Goal: Communication & Community: Answer question/provide support

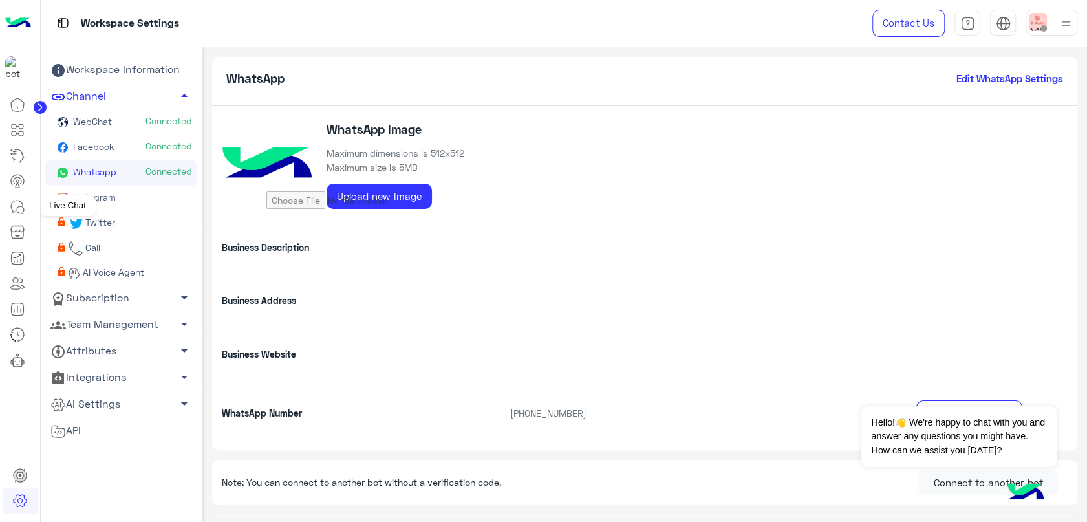
click at [16, 202] on icon at bounding box center [18, 207] width 16 height 16
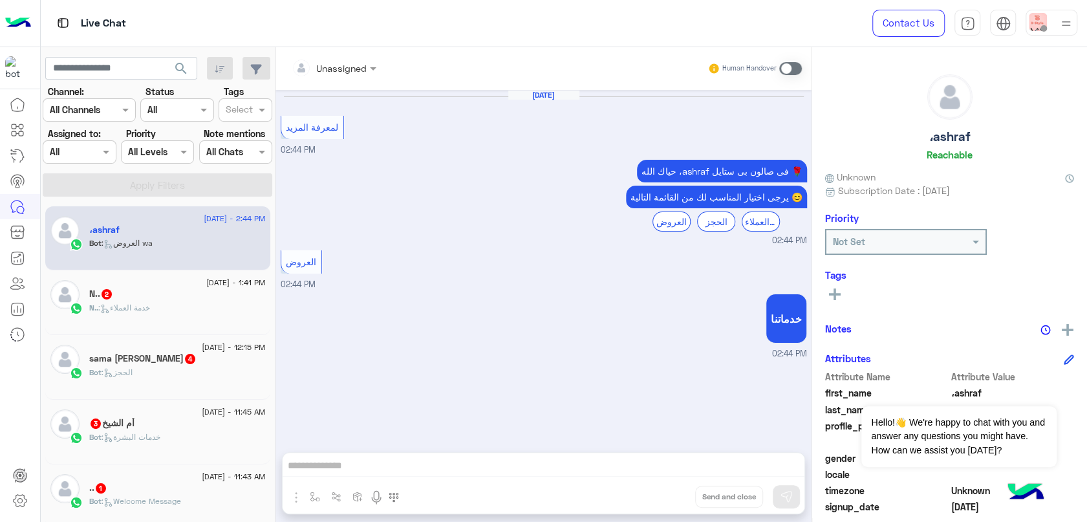
click at [178, 296] on div "N.. 2" at bounding box center [177, 295] width 176 height 14
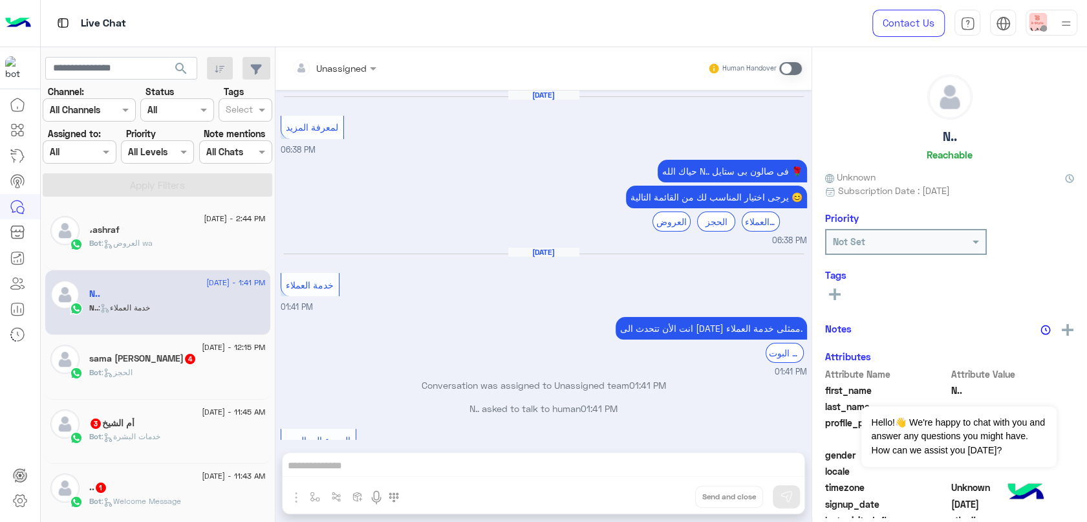
scroll to position [52, 0]
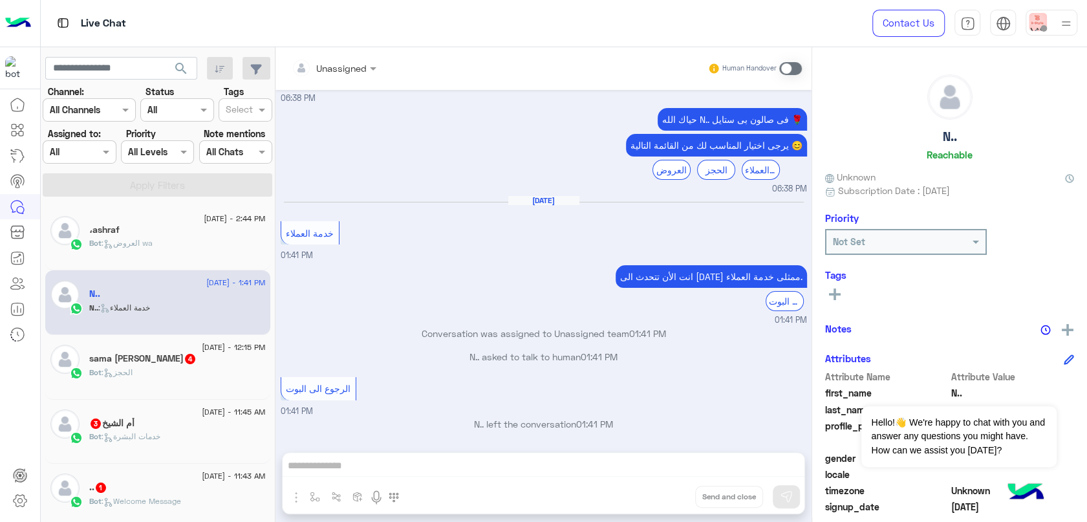
click at [633, 458] on div "Unassigned Human Handover [DATE] لمعرفة المزيد 06:38 PM حياك [DEMOGRAPHIC_DATA]…" at bounding box center [543, 287] width 536 height 480
click at [637, 463] on div "Unassigned Human Handover [DATE] لمعرفة المزيد 06:38 PM حياك [DEMOGRAPHIC_DATA]…" at bounding box center [543, 287] width 536 height 480
click at [608, 480] on div "Unassigned Human Handover [DATE] لمعرفة المزيد 06:38 PM حياك [DEMOGRAPHIC_DATA]…" at bounding box center [543, 287] width 536 height 480
click at [799, 70] on span at bounding box center [790, 68] width 23 height 13
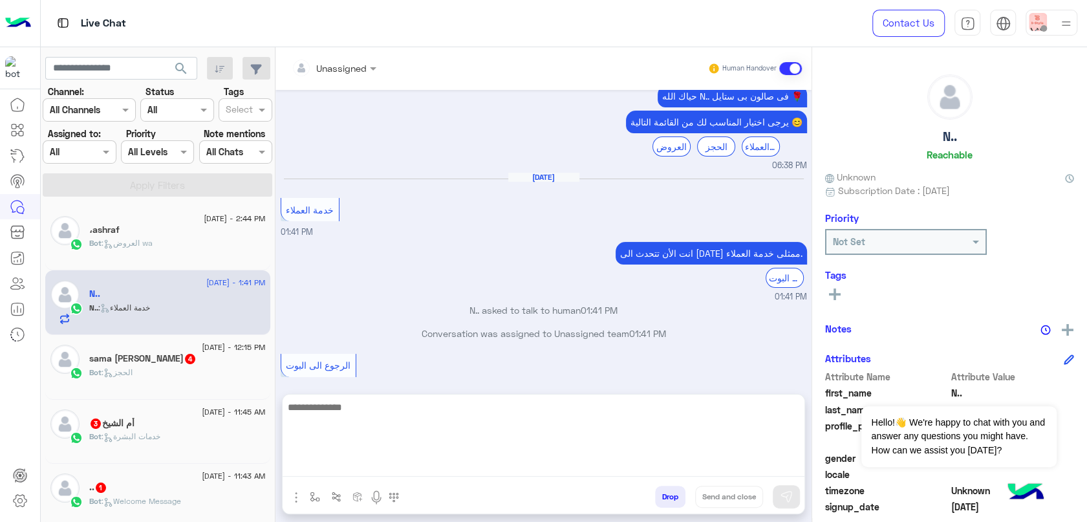
click at [506, 470] on textarea at bounding box center [543, 438] width 522 height 78
type textarea "**********"
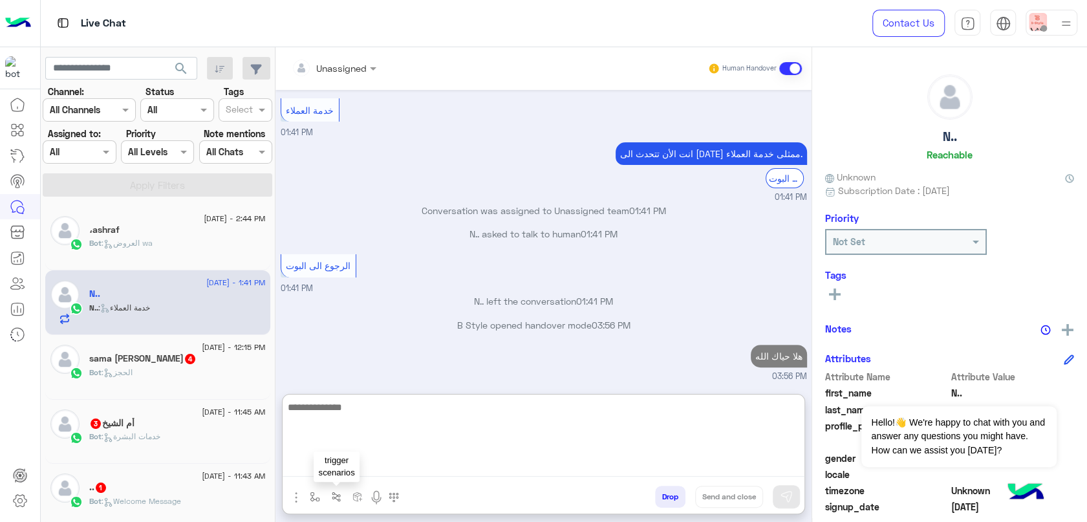
type textarea "*"
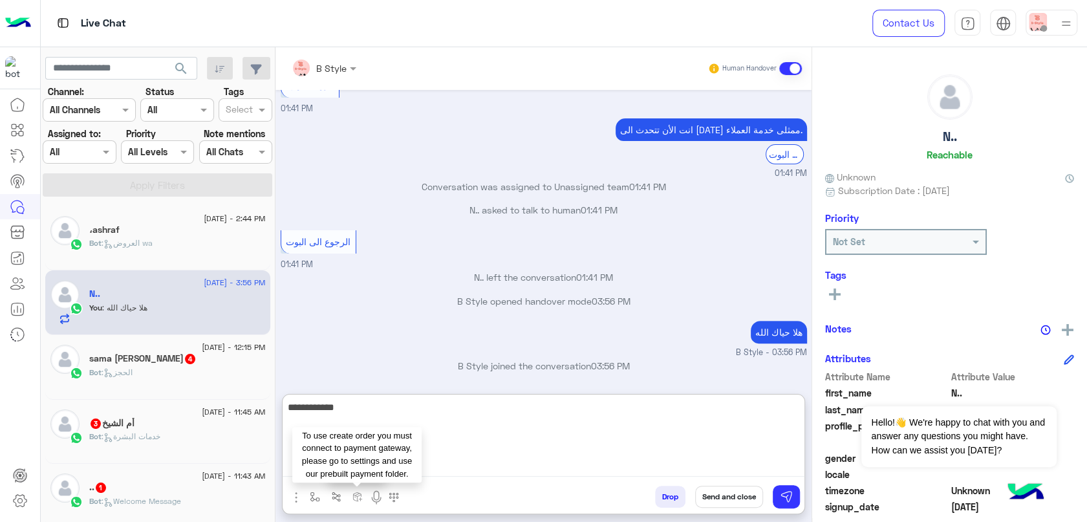
type textarea "**********"
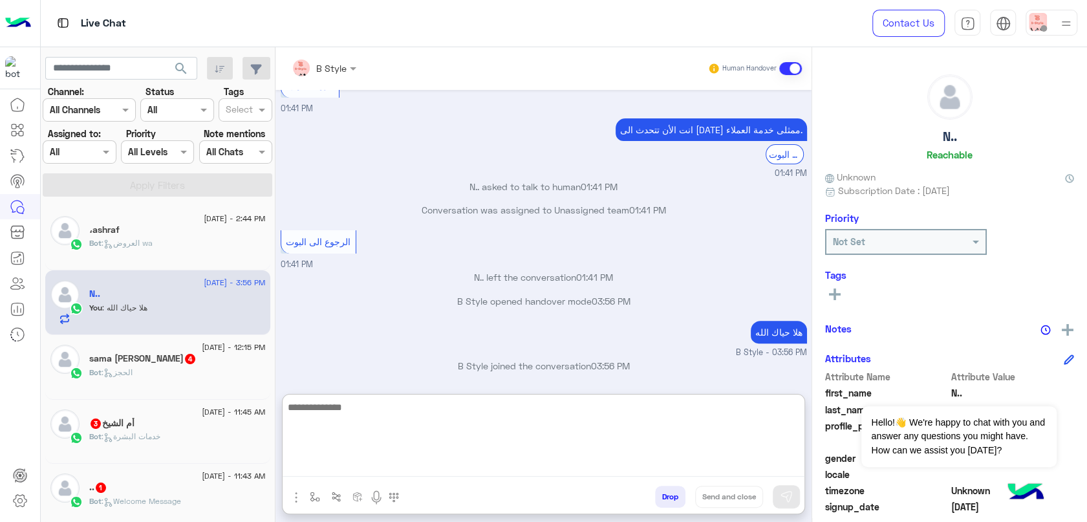
scroll to position [239, 0]
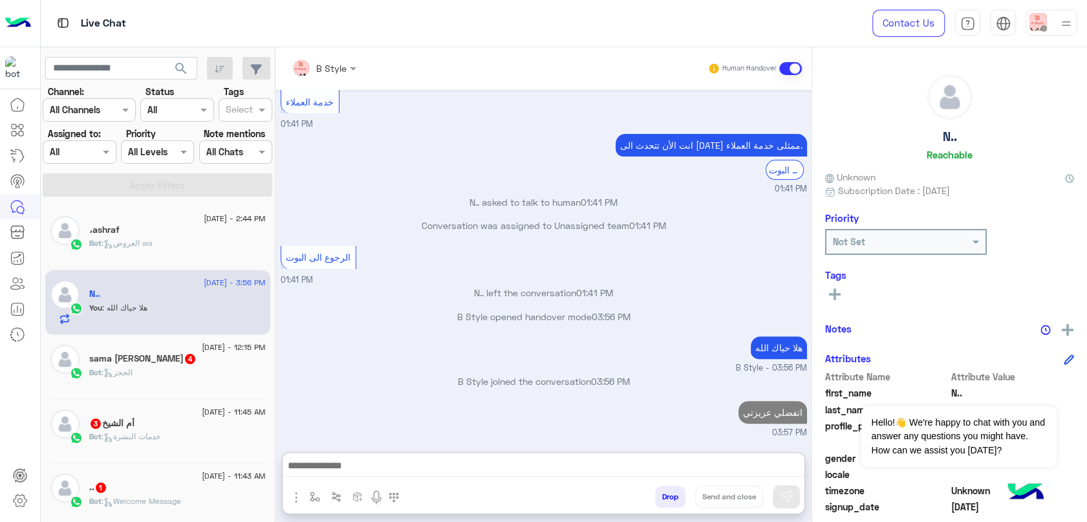
click at [182, 390] on div "[DATE] - 12:15 PM sama Alzahrani 4 Bot : الحجز" at bounding box center [157, 367] width 225 height 65
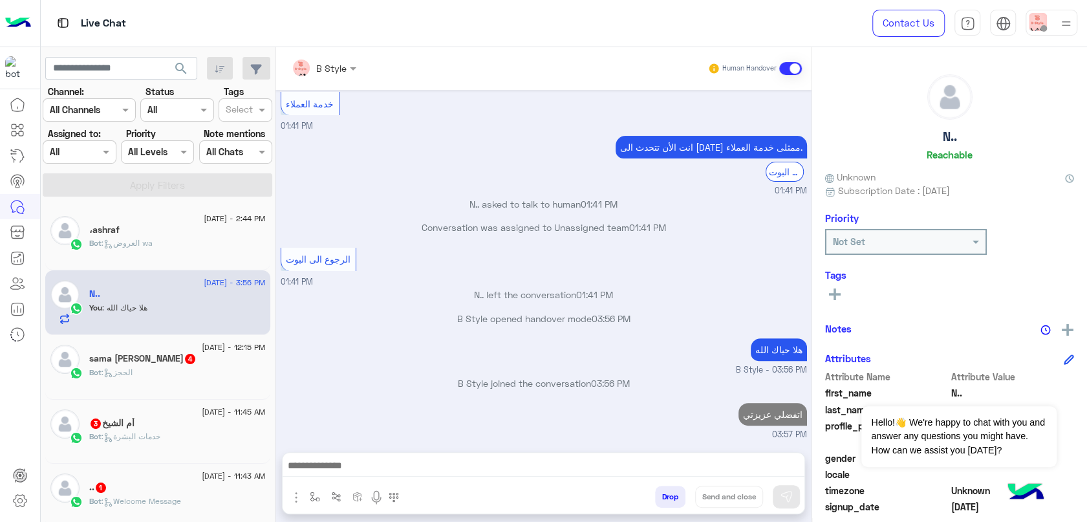
click at [188, 368] on div "Bot : الحجز" at bounding box center [177, 378] width 176 height 23
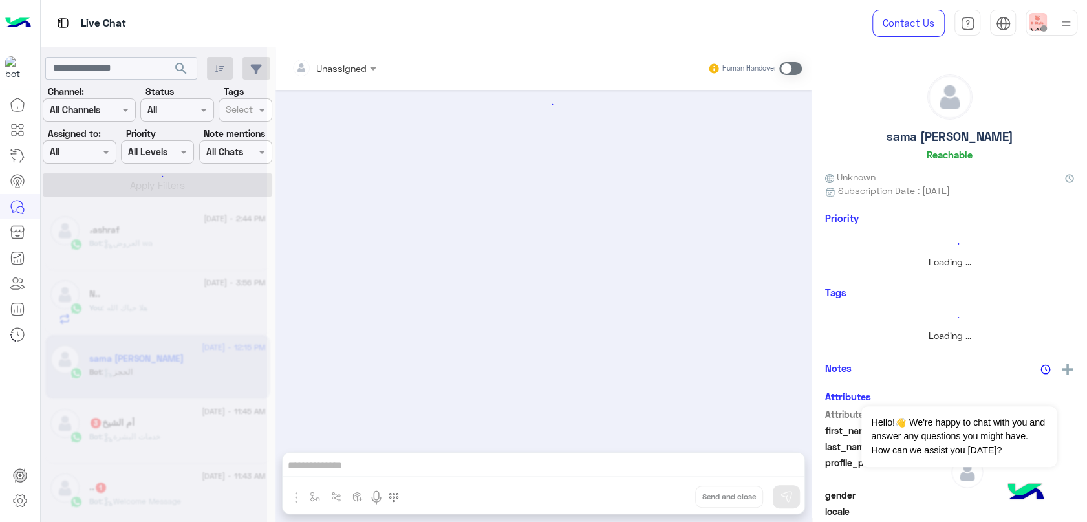
scroll to position [888, 0]
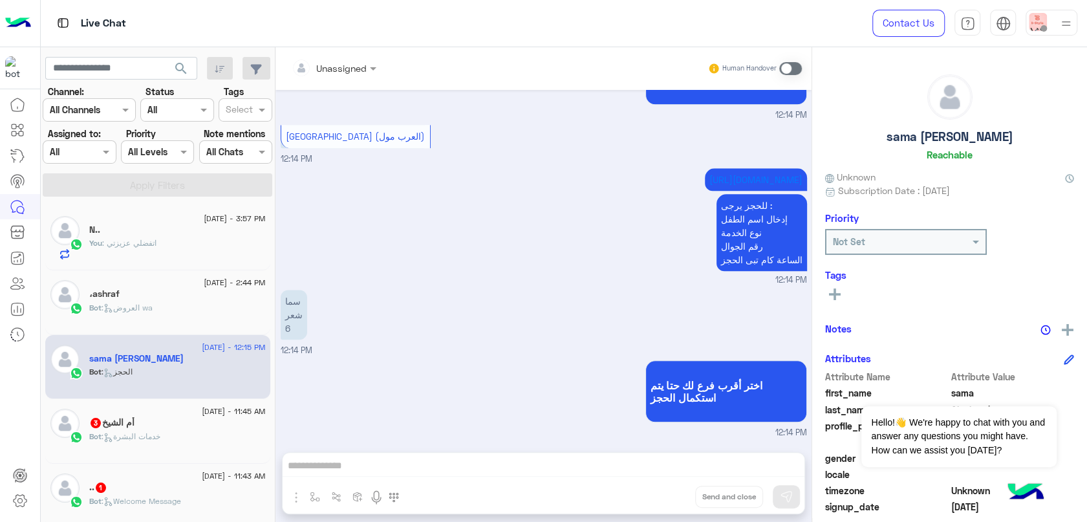
click at [203, 422] on div "أم [DEMOGRAPHIC_DATA] 3" at bounding box center [177, 424] width 176 height 14
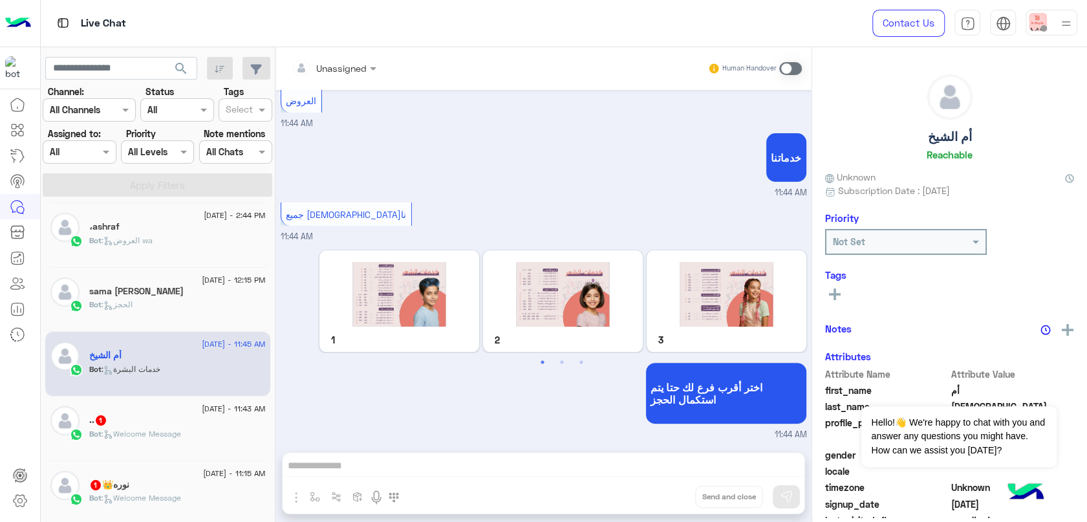
scroll to position [143, 0]
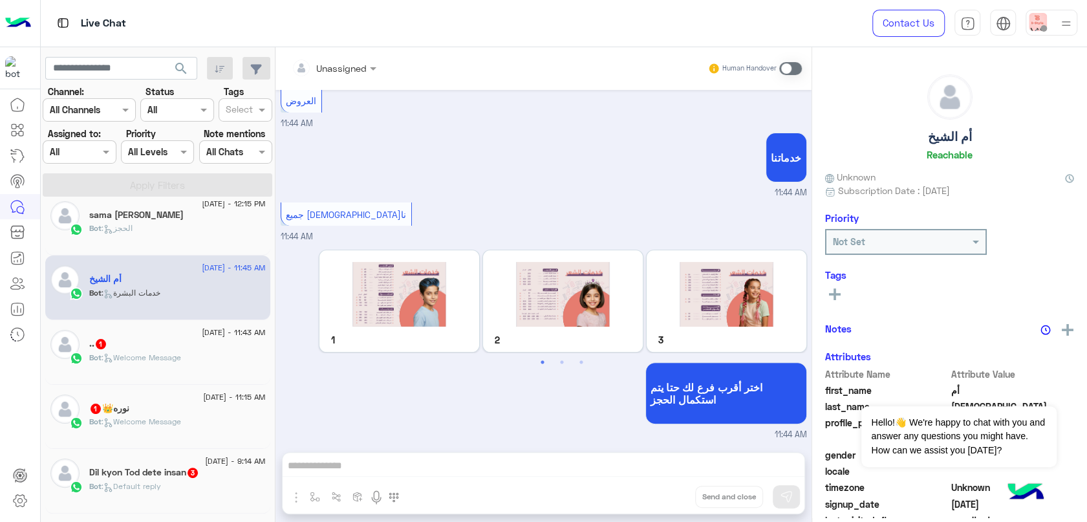
click at [201, 349] on div ".. 1" at bounding box center [177, 345] width 176 height 14
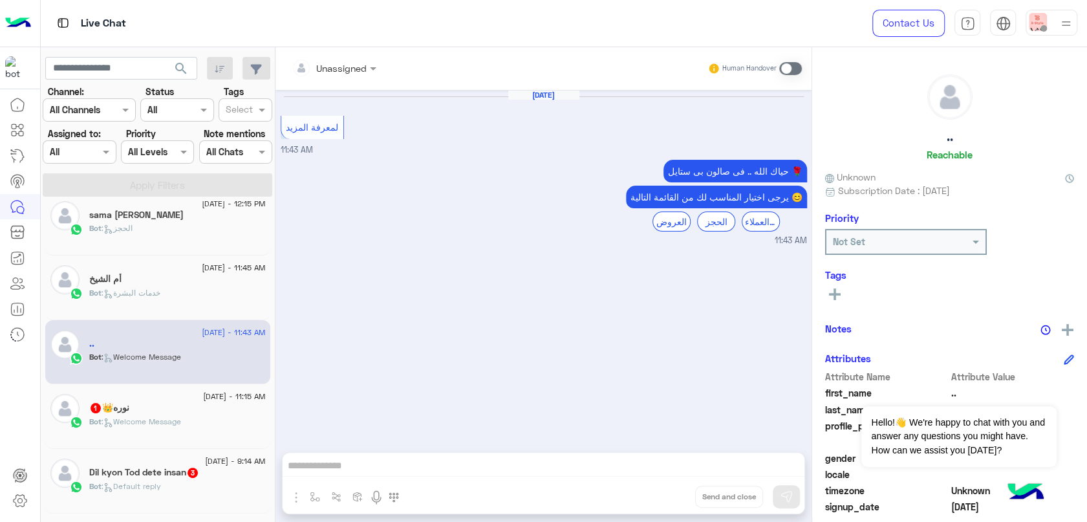
click at [181, 417] on span ": Welcome Message" at bounding box center [141, 421] width 80 height 10
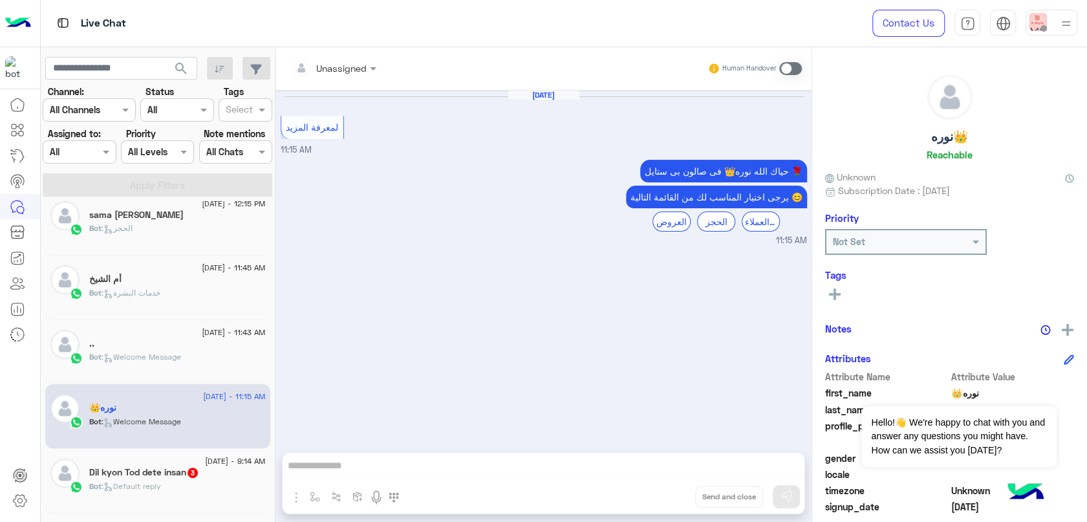
click at [188, 476] on h5 "Dil kyon Tod dete insan 3" at bounding box center [144, 472] width 110 height 11
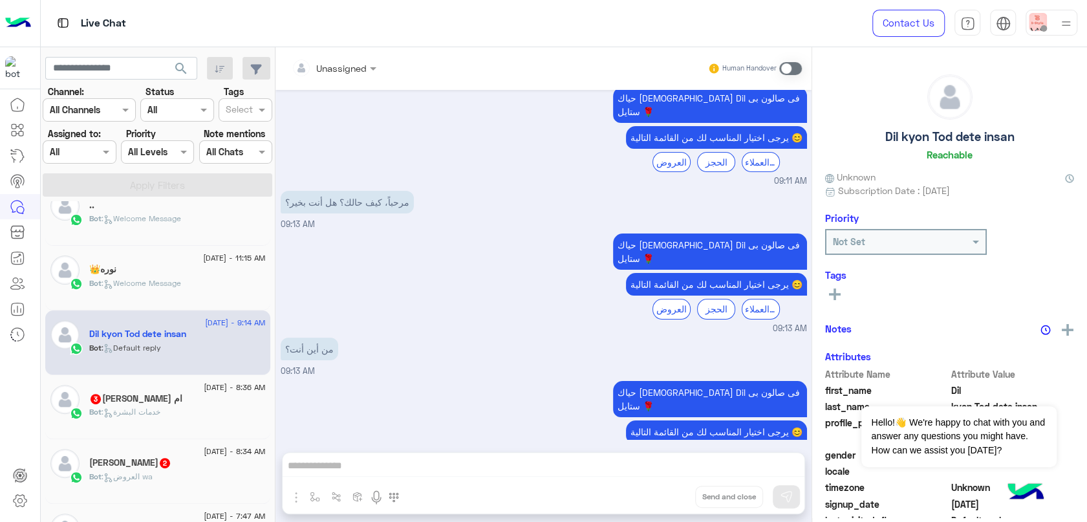
scroll to position [287, 0]
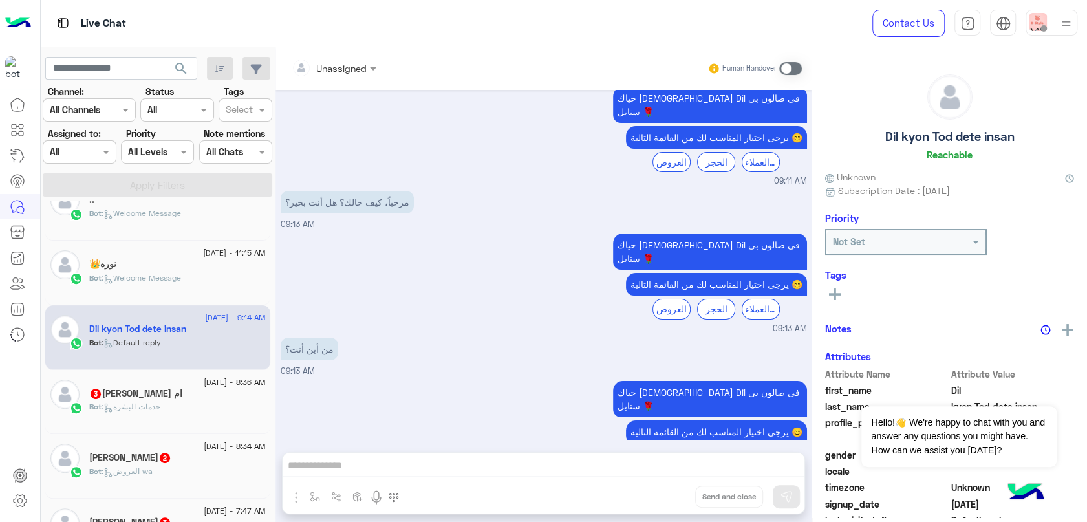
click at [189, 388] on div "ام [PERSON_NAME] 3" at bounding box center [177, 395] width 176 height 14
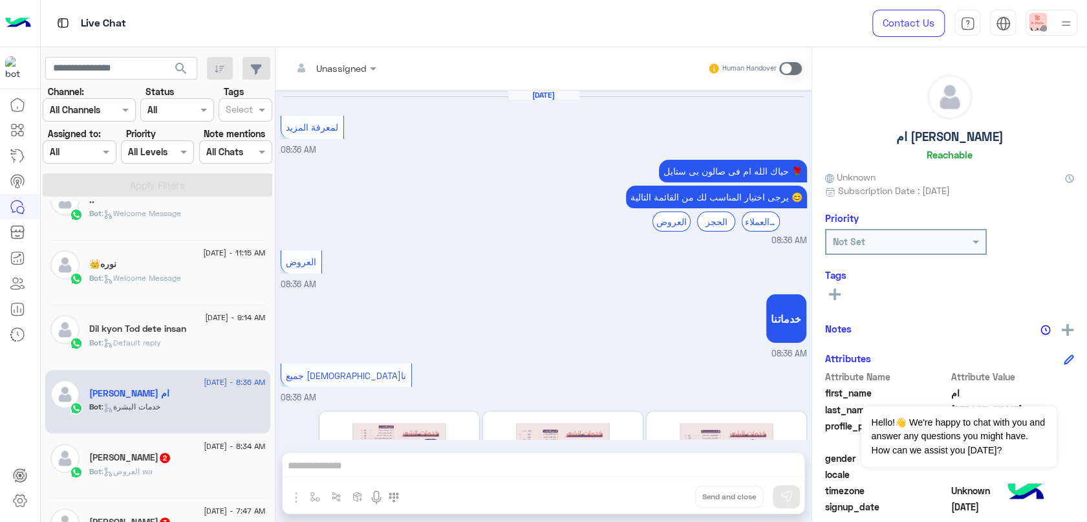
scroll to position [161, 0]
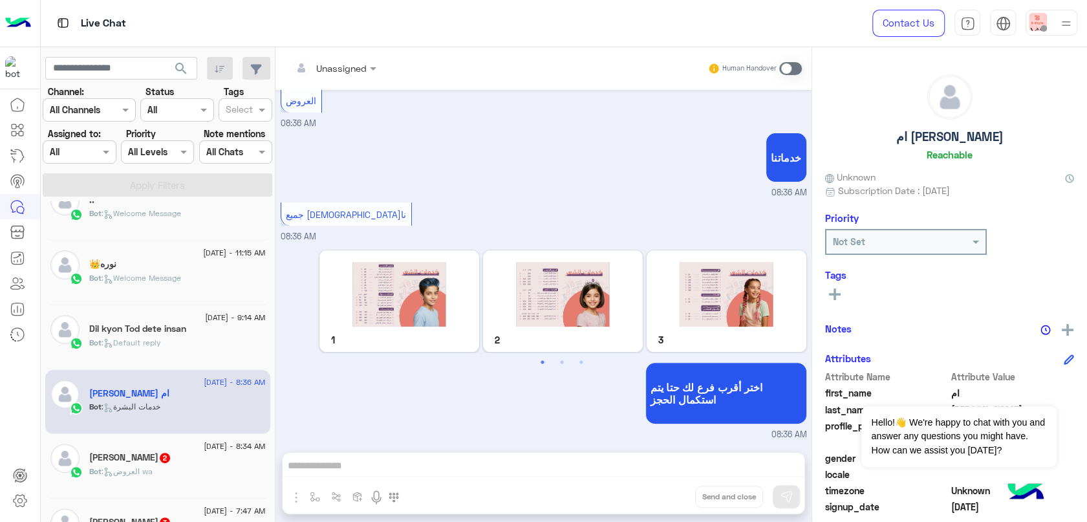
click at [222, 457] on div "[PERSON_NAME] 2" at bounding box center [177, 459] width 176 height 14
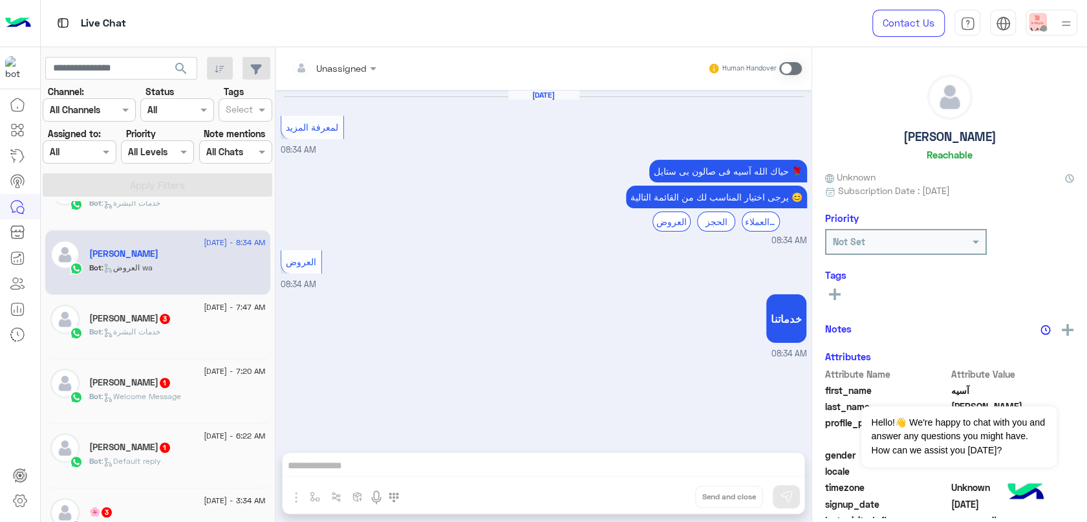
scroll to position [502, 0]
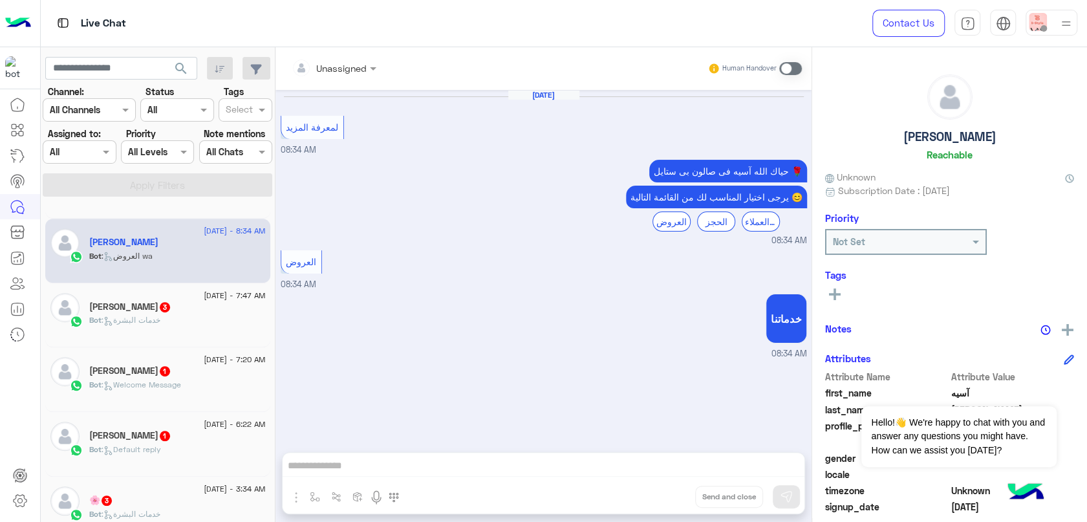
click at [136, 296] on div "[DATE] - 7:47 AM" at bounding box center [177, 297] width 176 height 8
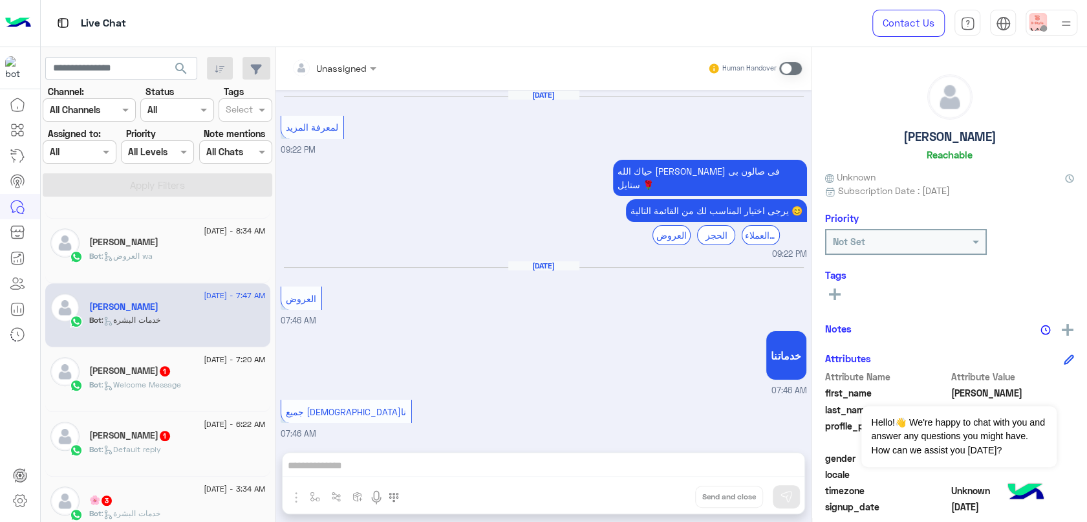
scroll to position [184, 0]
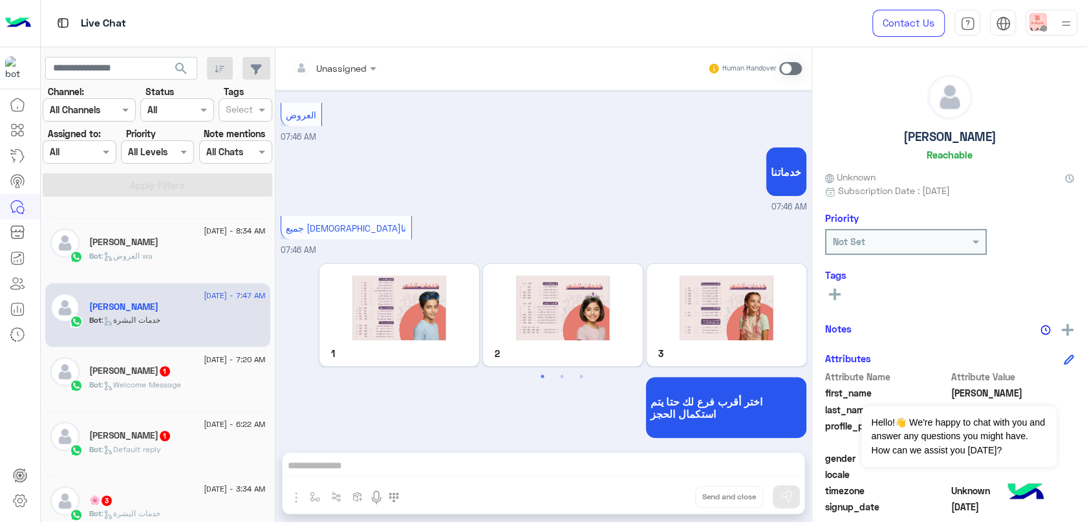
click at [175, 389] on div "Bot : Welcome Message" at bounding box center [177, 390] width 176 height 23
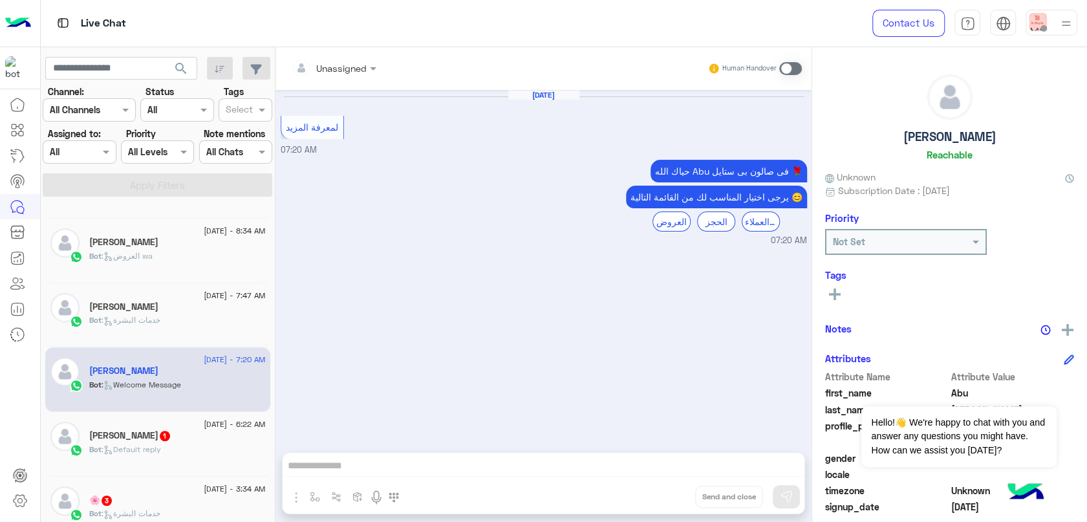
click at [171, 443] on div "Bot : Default reply" at bounding box center [177, 454] width 176 height 23
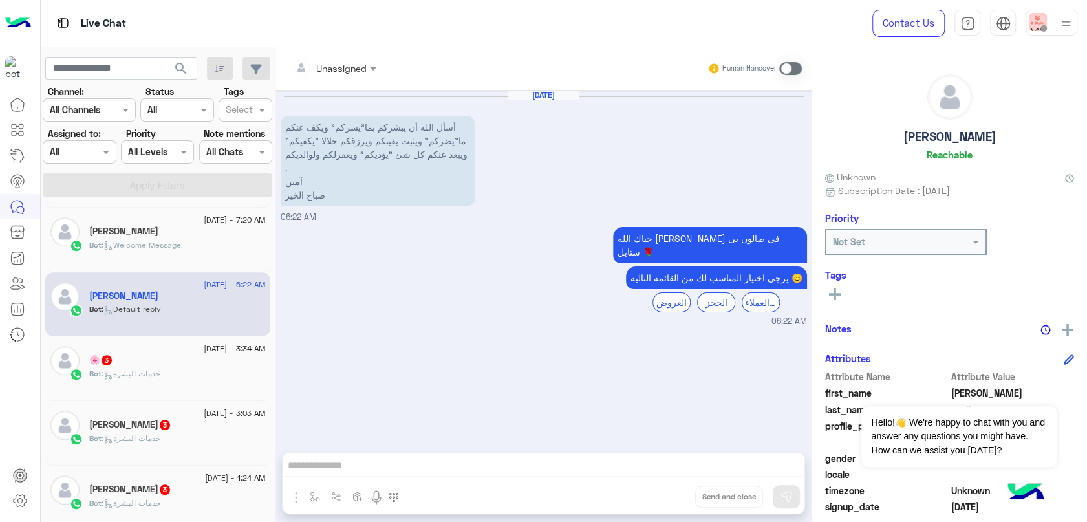
scroll to position [718, 0]
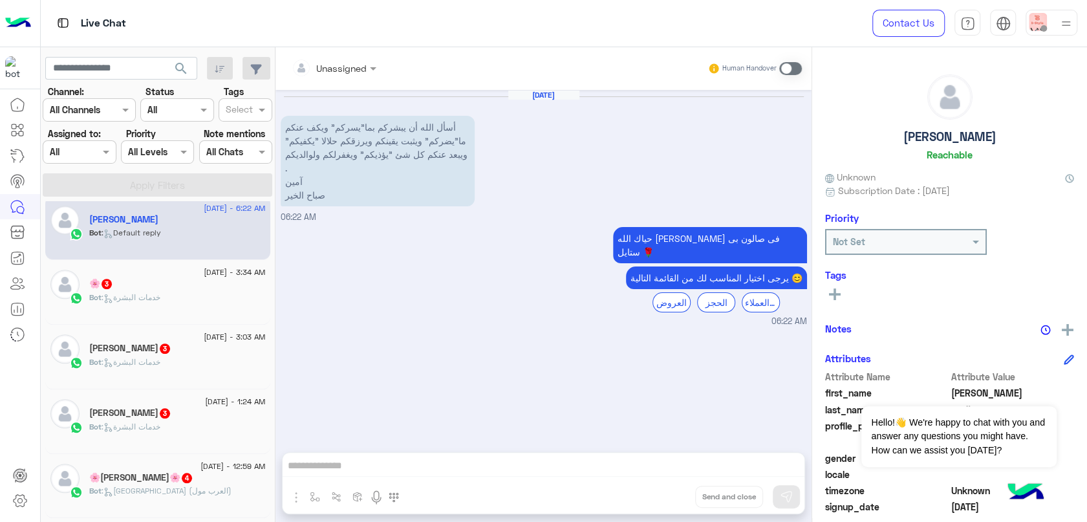
click at [149, 310] on div "Bot : خدمات البشرة" at bounding box center [177, 303] width 176 height 23
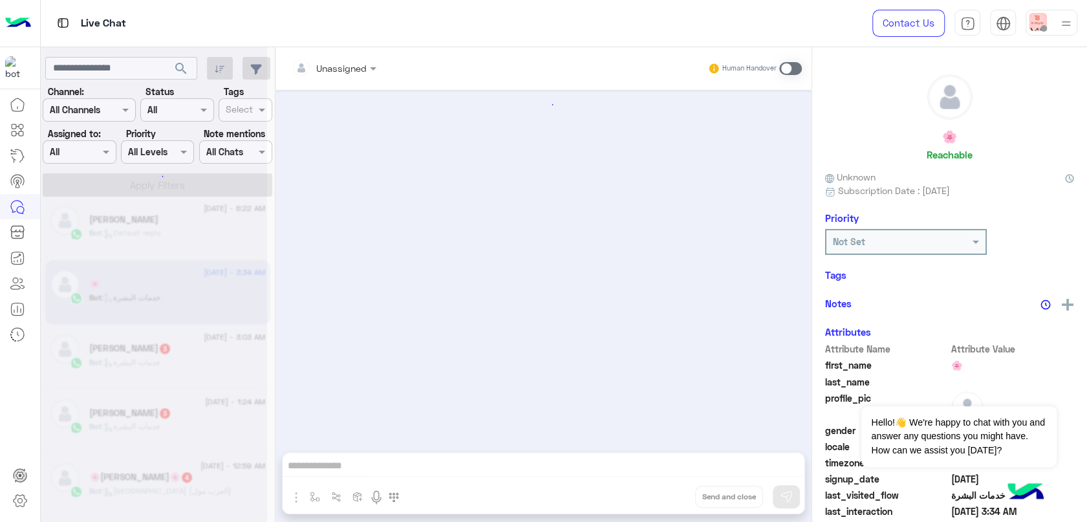
scroll to position [161, 0]
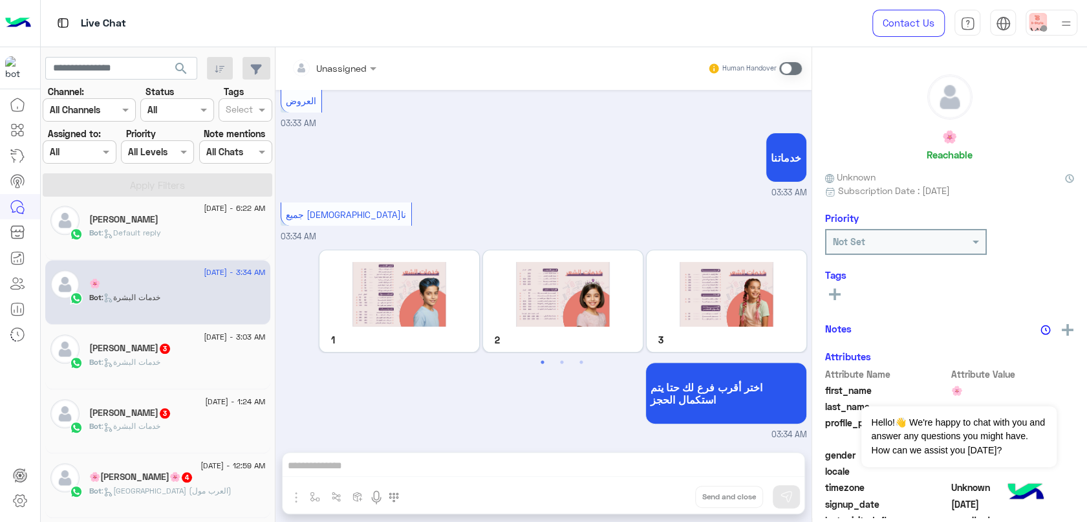
click at [151, 357] on span ": خدمات البشرة" at bounding box center [130, 362] width 59 height 10
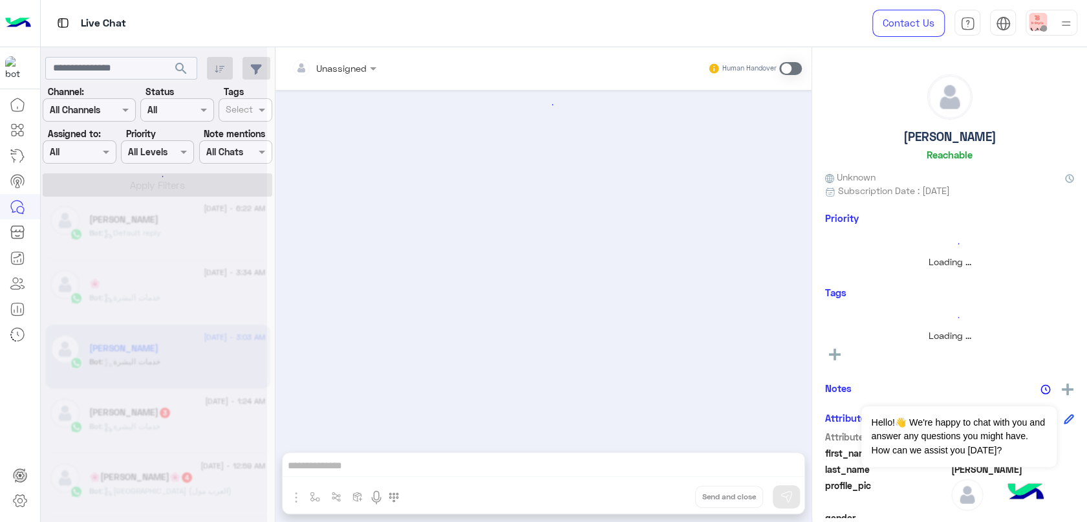
scroll to position [161, 0]
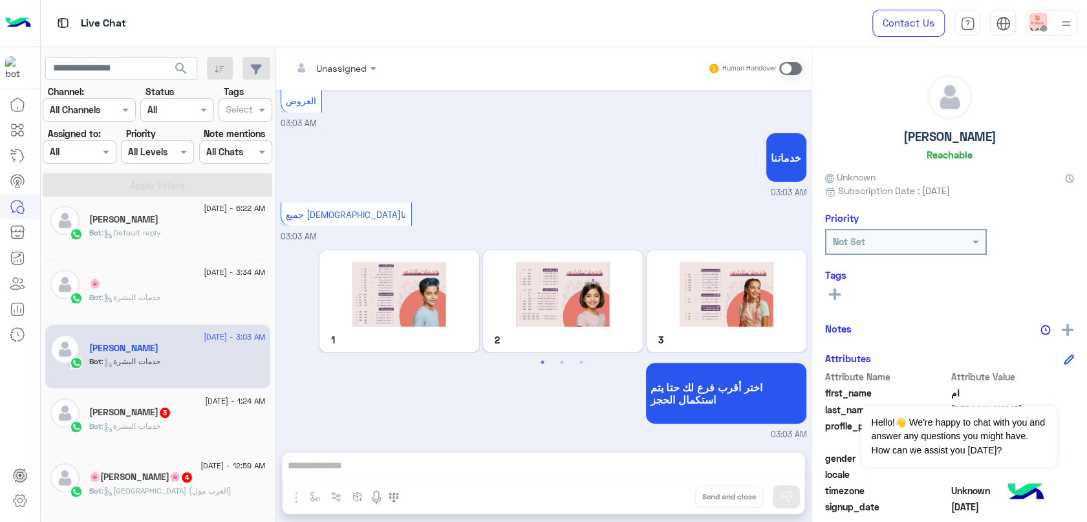
click at [140, 440] on div "Bot : خدمات البشرة" at bounding box center [177, 431] width 176 height 23
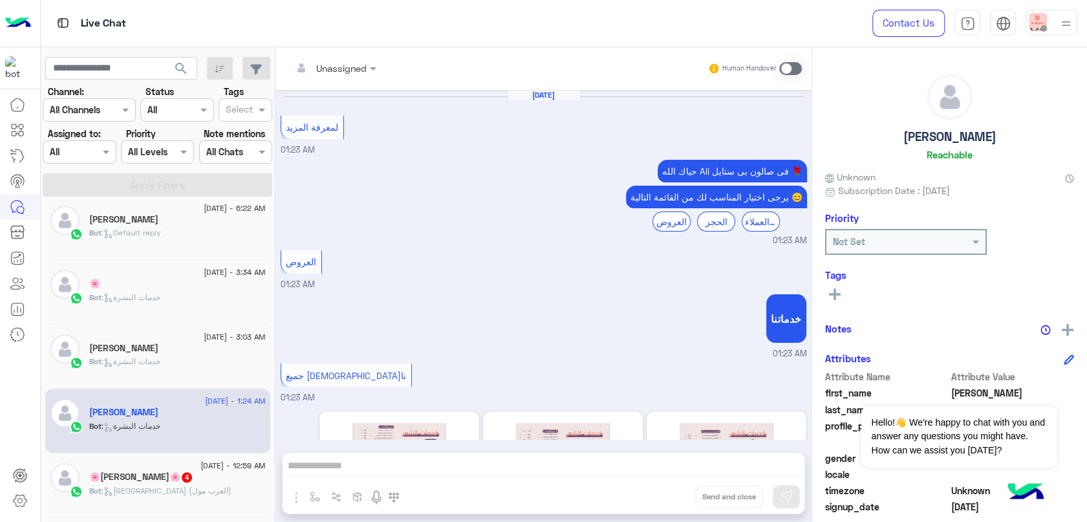
scroll to position [161, 0]
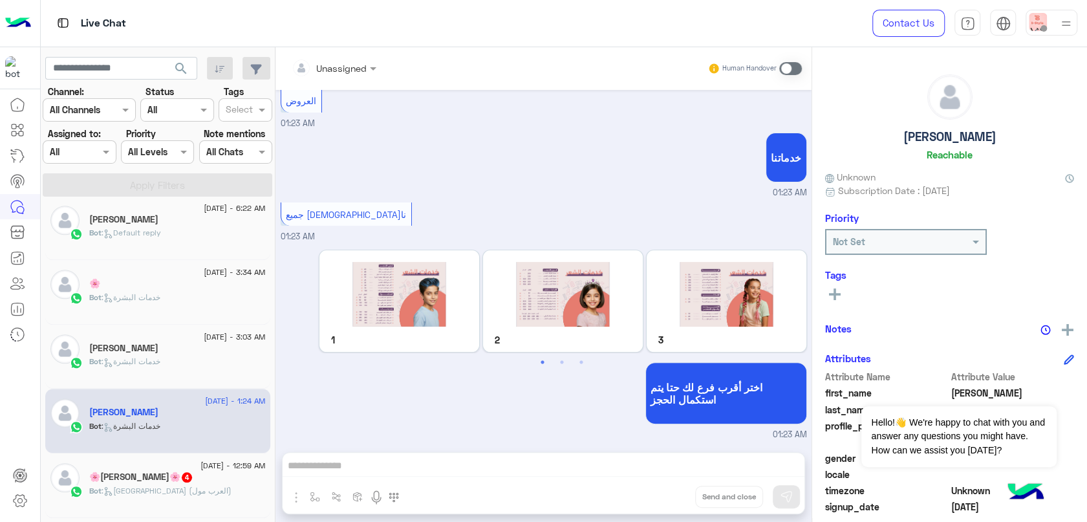
click at [142, 474] on h5 "🌸[PERSON_NAME]🌸 4" at bounding box center [141, 476] width 104 height 11
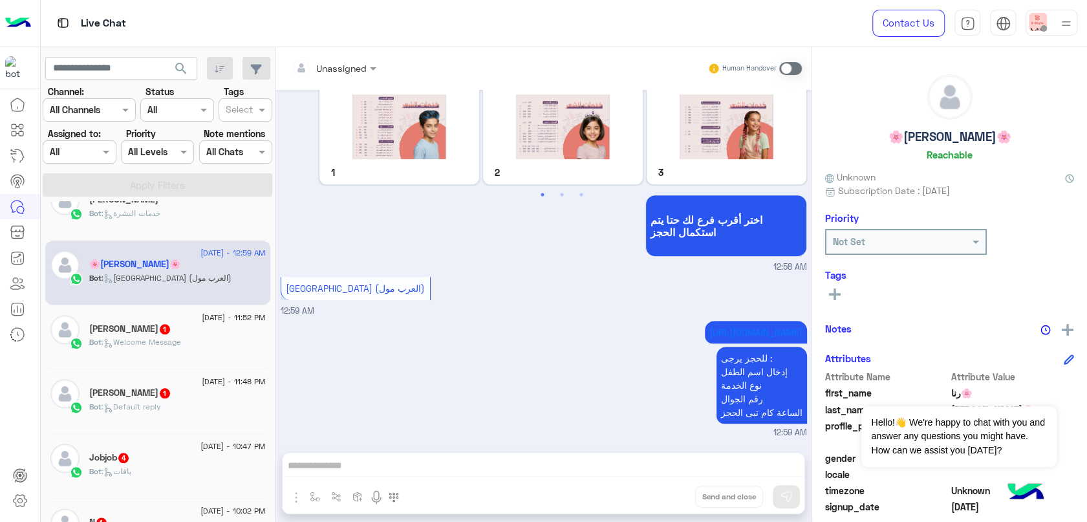
scroll to position [933, 0]
click at [167, 345] on div "Bot : Welcome Message" at bounding box center [177, 345] width 176 height 23
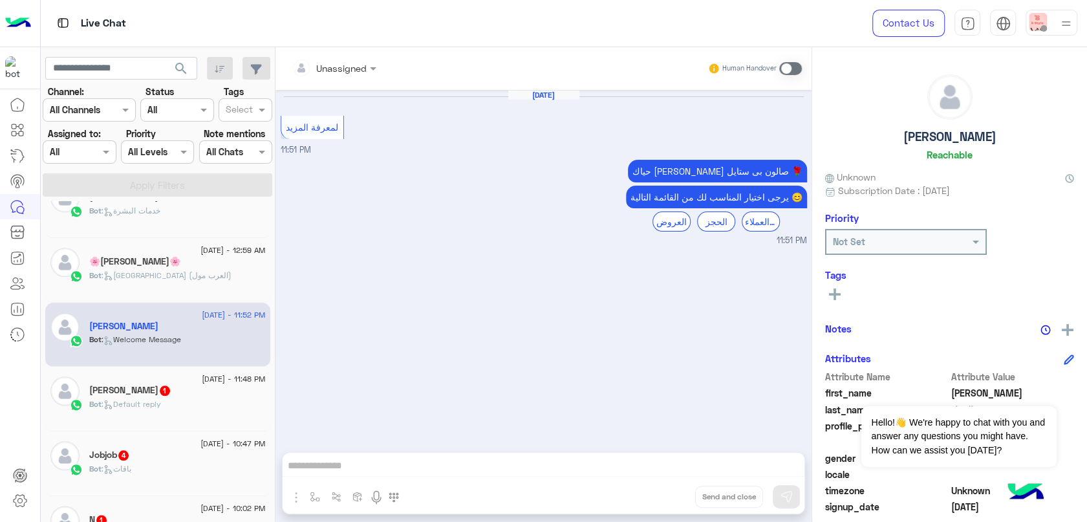
click at [172, 390] on div "[PERSON_NAME] 1" at bounding box center [177, 392] width 176 height 14
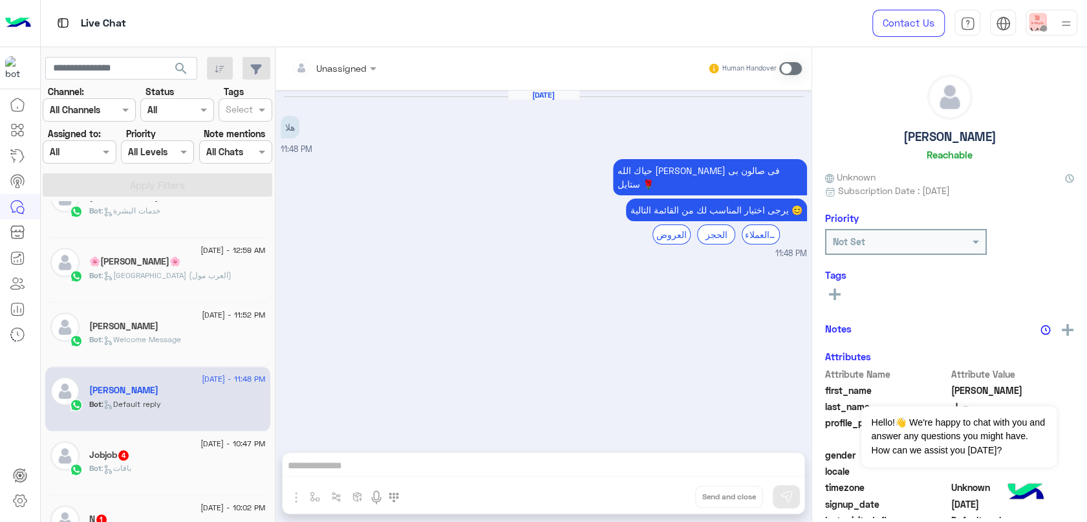
click at [200, 441] on span "[DATE] - 10:47 PM" at bounding box center [232, 444] width 65 height 12
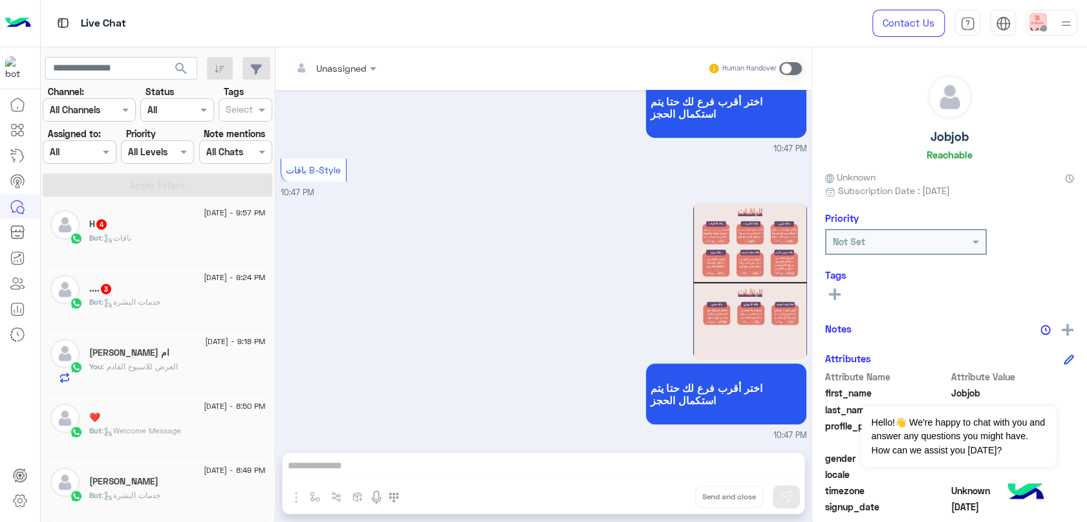
click at [162, 304] on div "Bot : خدمات البشرة" at bounding box center [177, 307] width 176 height 23
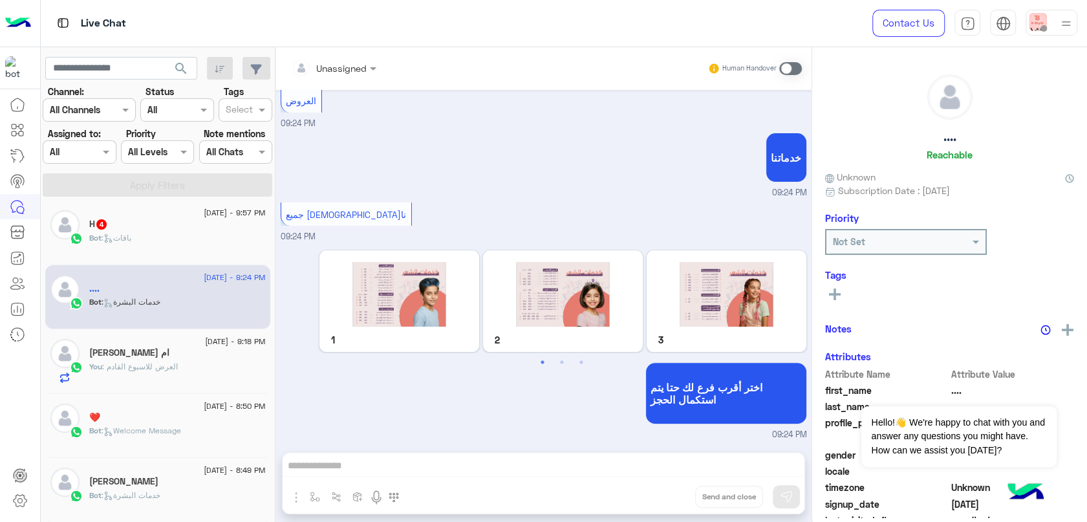
click at [158, 228] on div "H 4" at bounding box center [177, 225] width 176 height 14
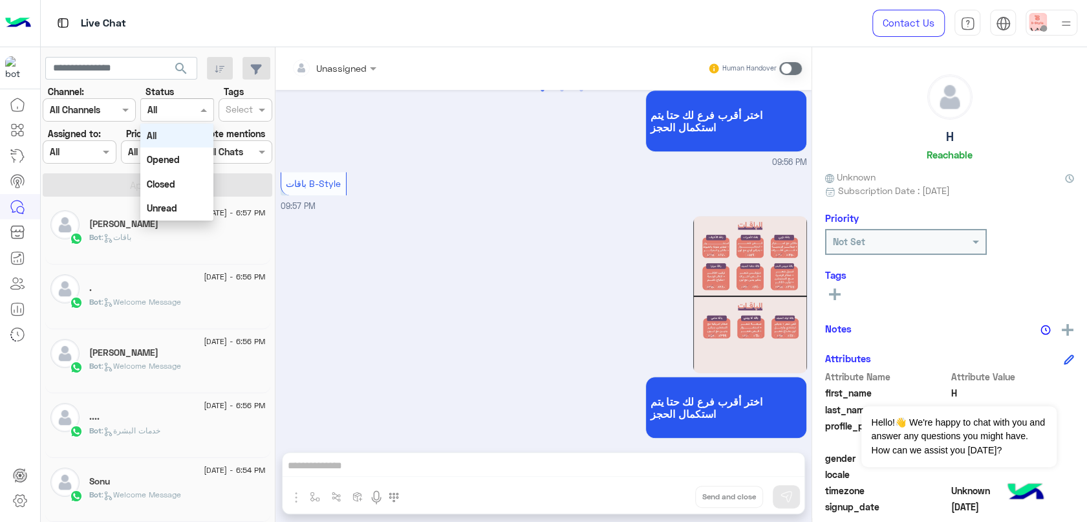
click at [158, 114] on input "text" at bounding box center [162, 110] width 30 height 14
click at [182, 201] on div "Unread" at bounding box center [176, 208] width 73 height 24
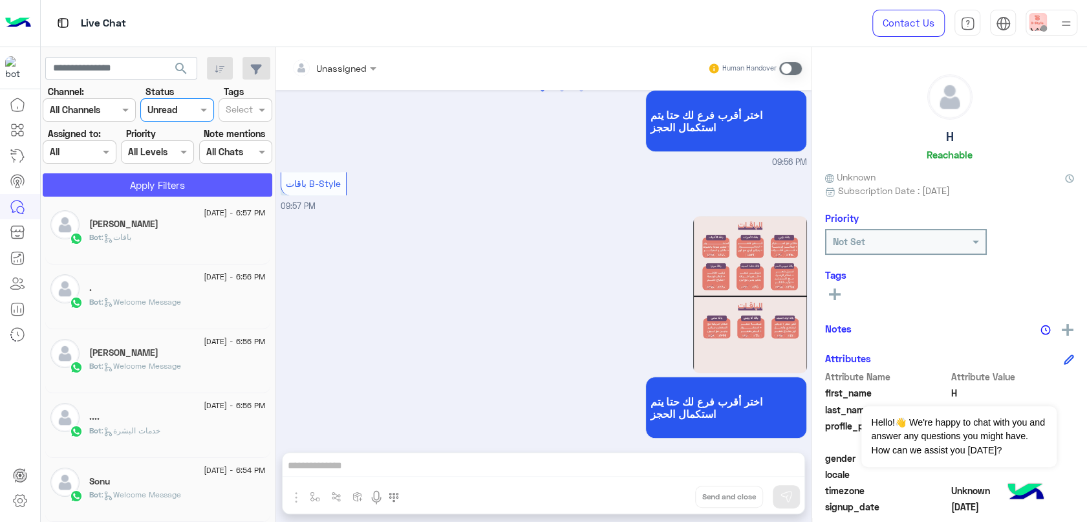
click at [191, 178] on button "Apply Filters" at bounding box center [157, 184] width 229 height 23
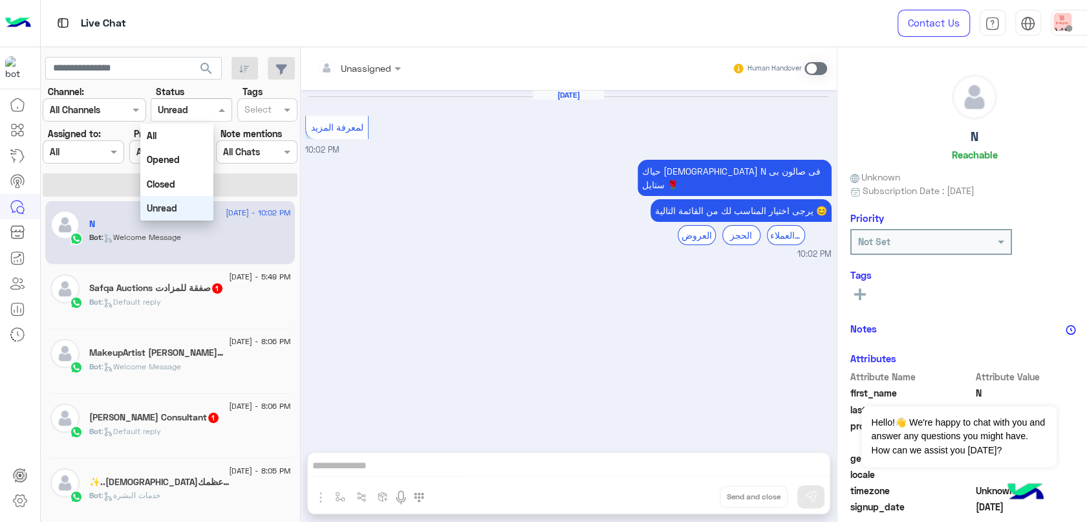
click at [179, 115] on div at bounding box center [191, 109] width 80 height 15
click at [180, 133] on div "All" at bounding box center [176, 135] width 73 height 24
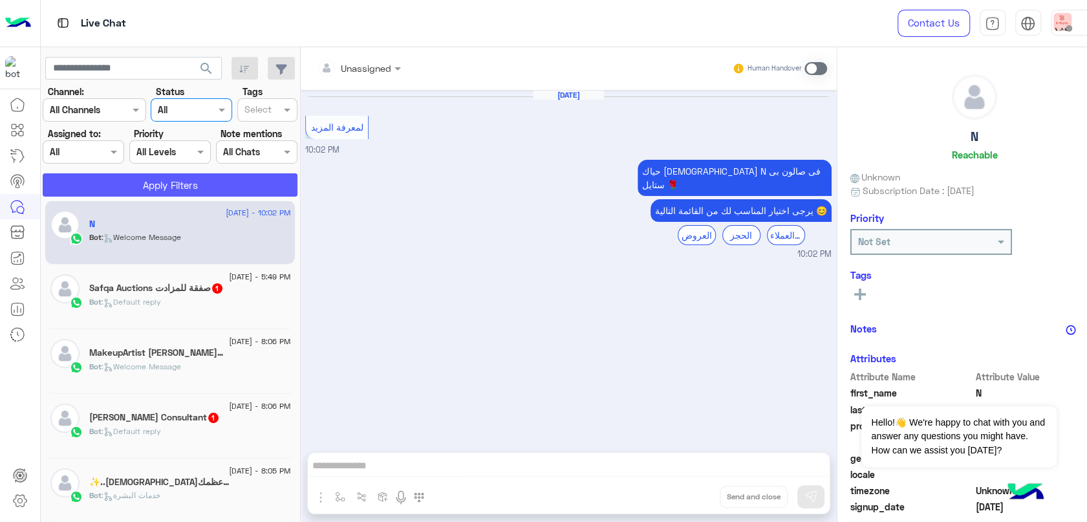
click at [186, 183] on button "Apply Filters" at bounding box center [170, 184] width 255 height 23
